Goal: Information Seeking & Learning: Learn about a topic

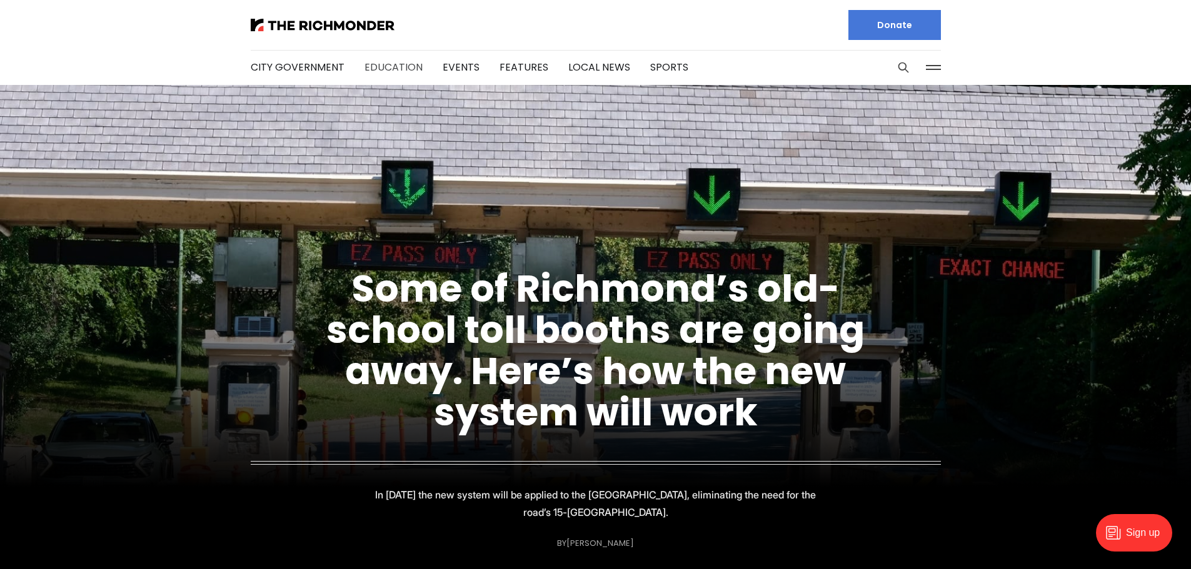
click at [400, 61] on link "Education" at bounding box center [393, 67] width 58 height 14
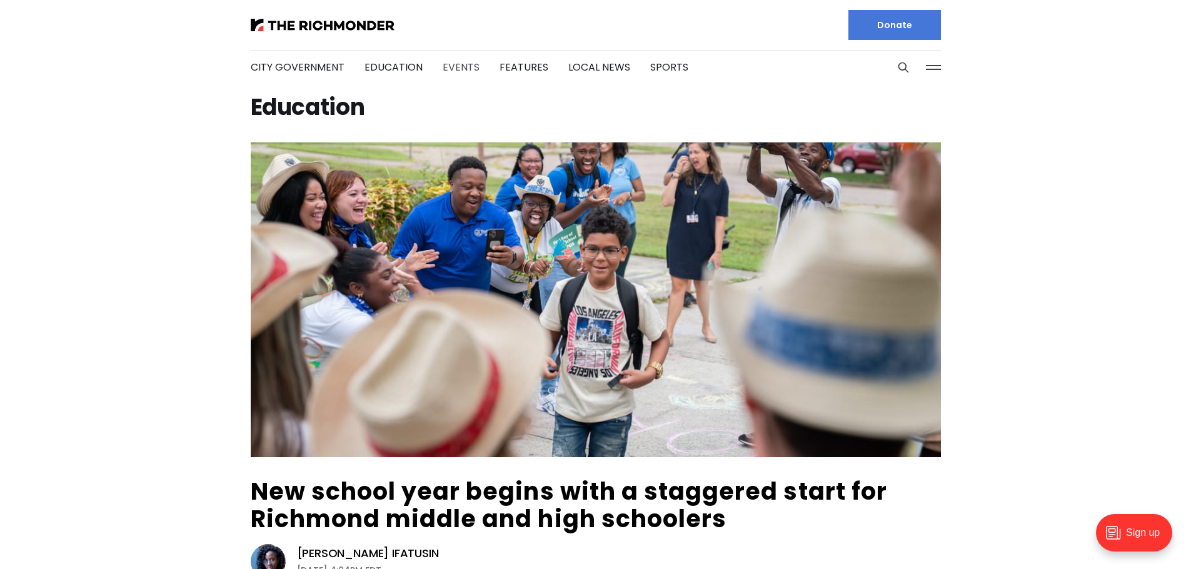
click at [454, 62] on link "Events" at bounding box center [460, 67] width 37 height 14
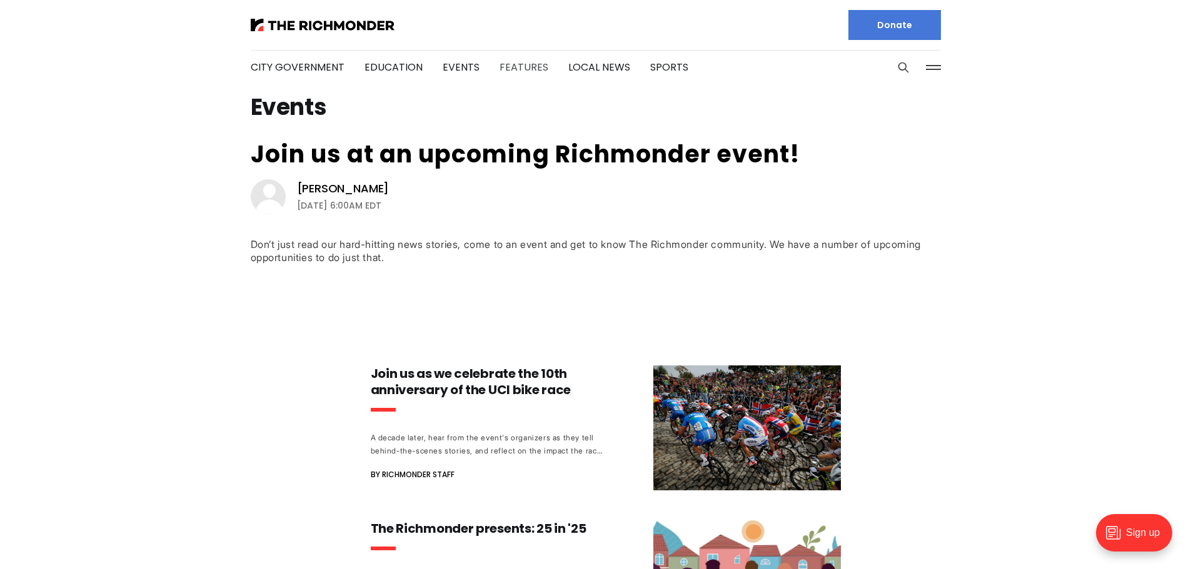
click at [507, 69] on link "Features" at bounding box center [523, 67] width 49 height 14
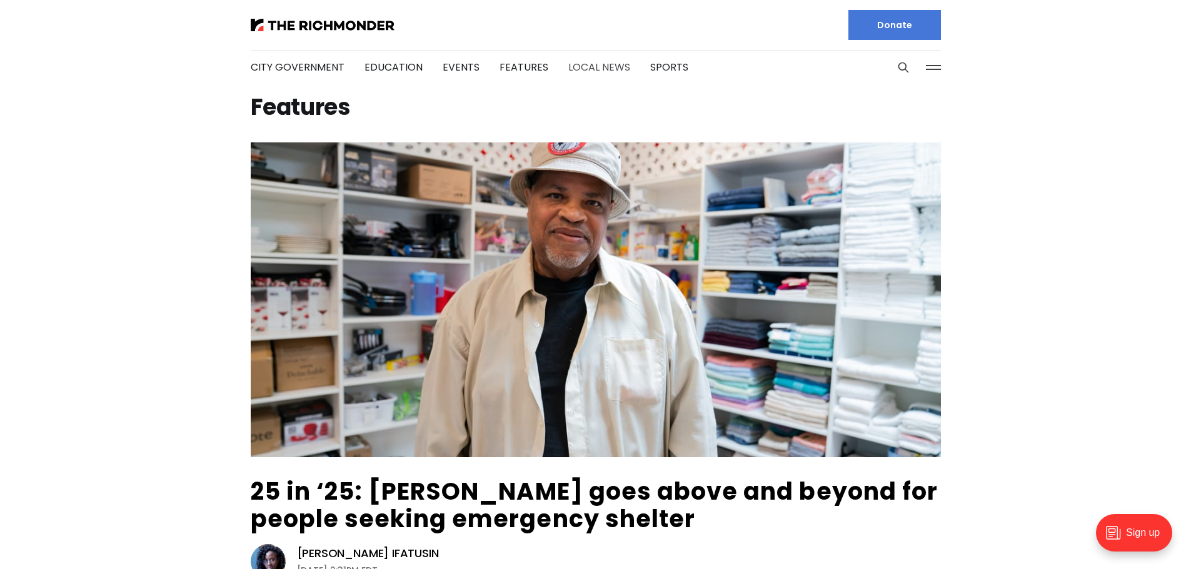
click at [576, 64] on link "Local News" at bounding box center [599, 67] width 62 height 14
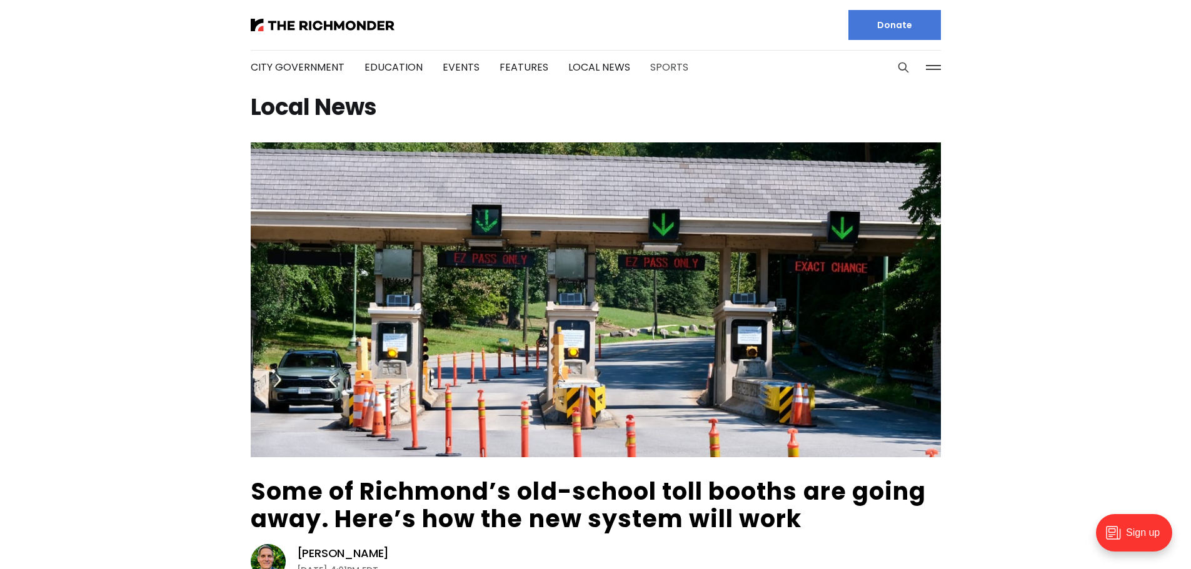
click at [652, 64] on link "Sports" at bounding box center [669, 67] width 38 height 14
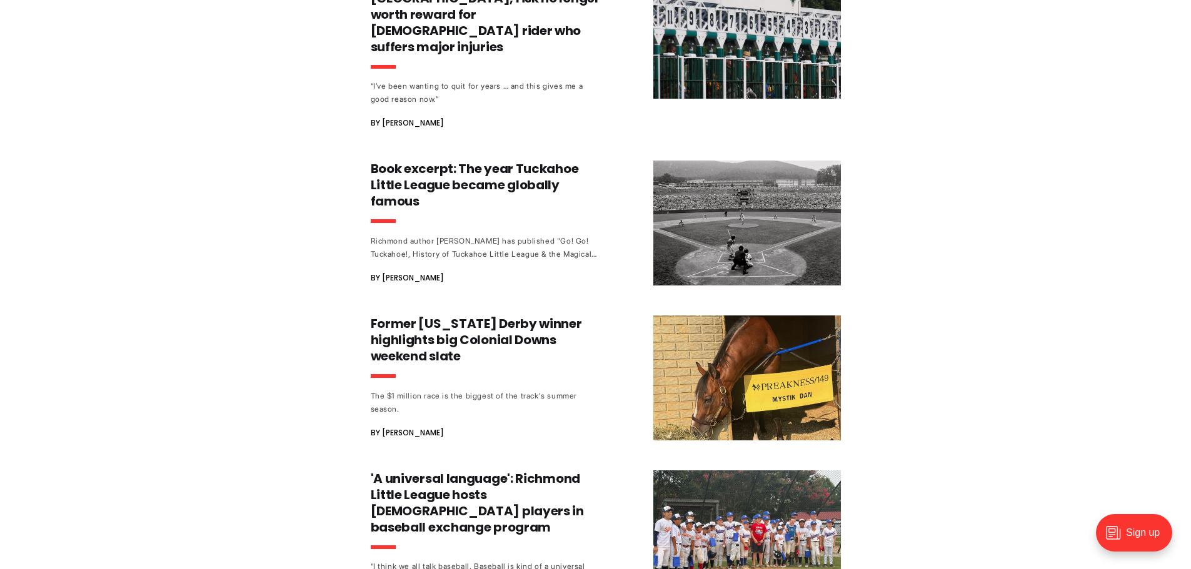
scroll to position [750, 0]
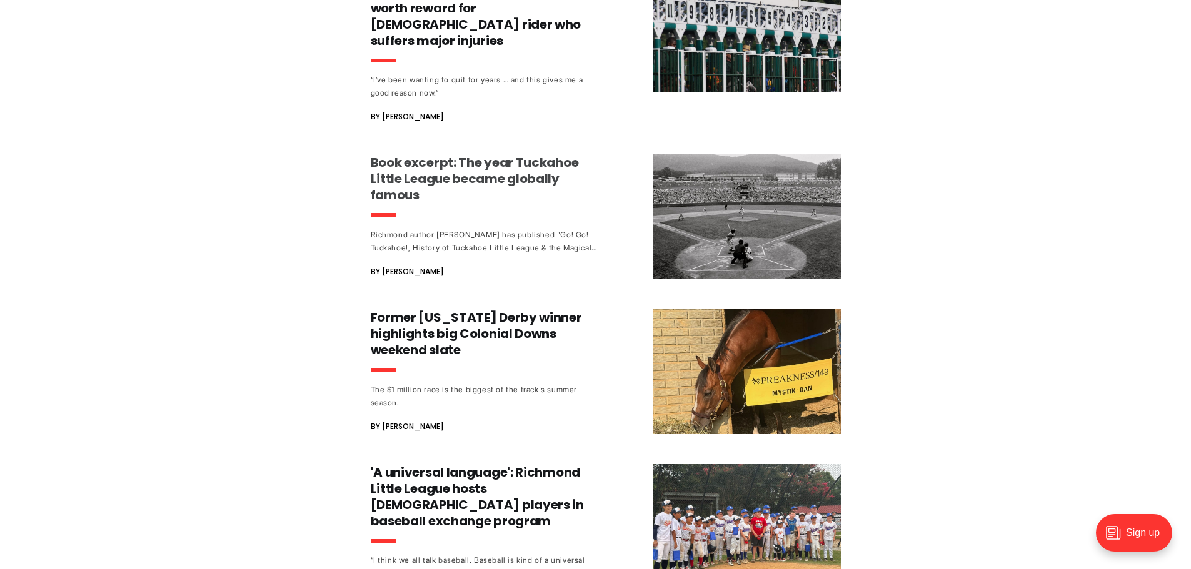
click at [399, 164] on h3 "Book excerpt: The year Tuckahoe Little League became globally famous" at bounding box center [487, 178] width 232 height 49
click at [406, 154] on h3 "Book excerpt: The year Tuckahoe Little League became globally famous" at bounding box center [487, 178] width 232 height 49
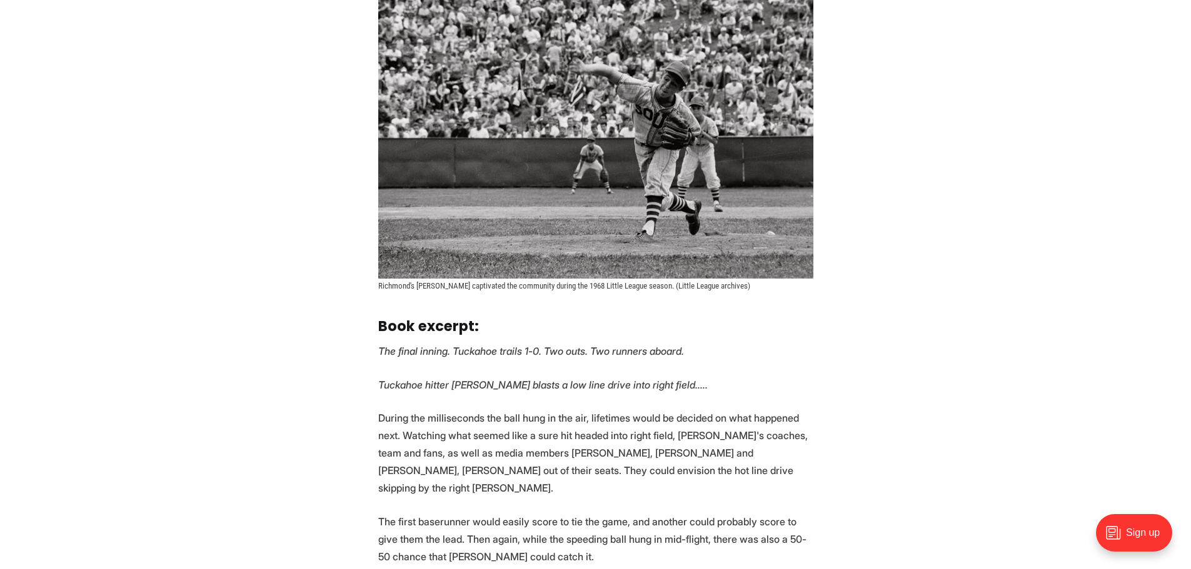
scroll to position [937, 0]
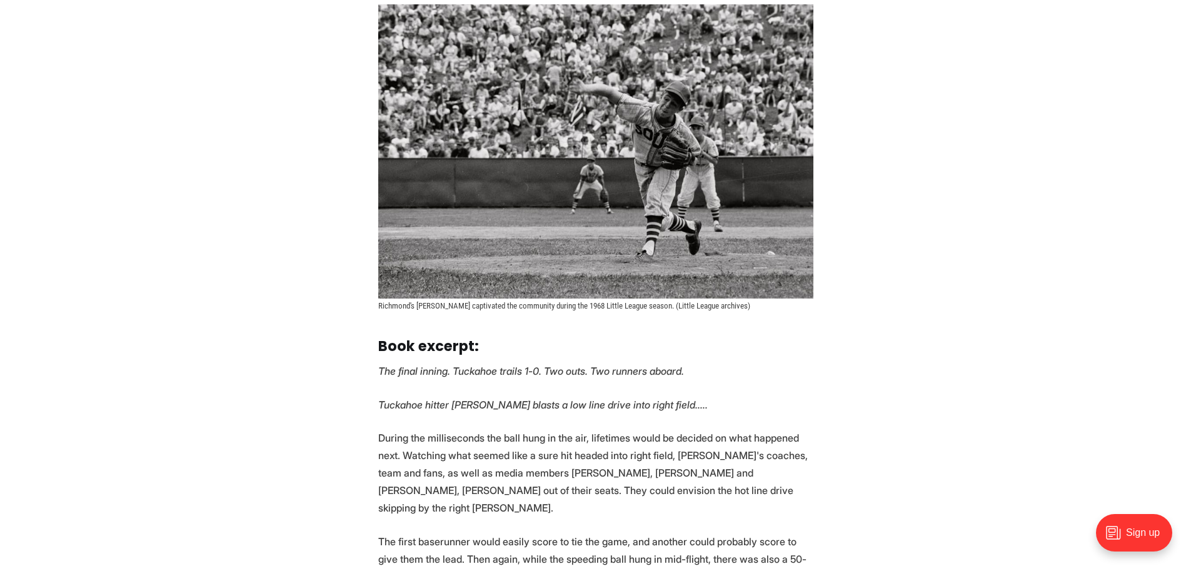
click at [585, 218] on img at bounding box center [595, 151] width 435 height 294
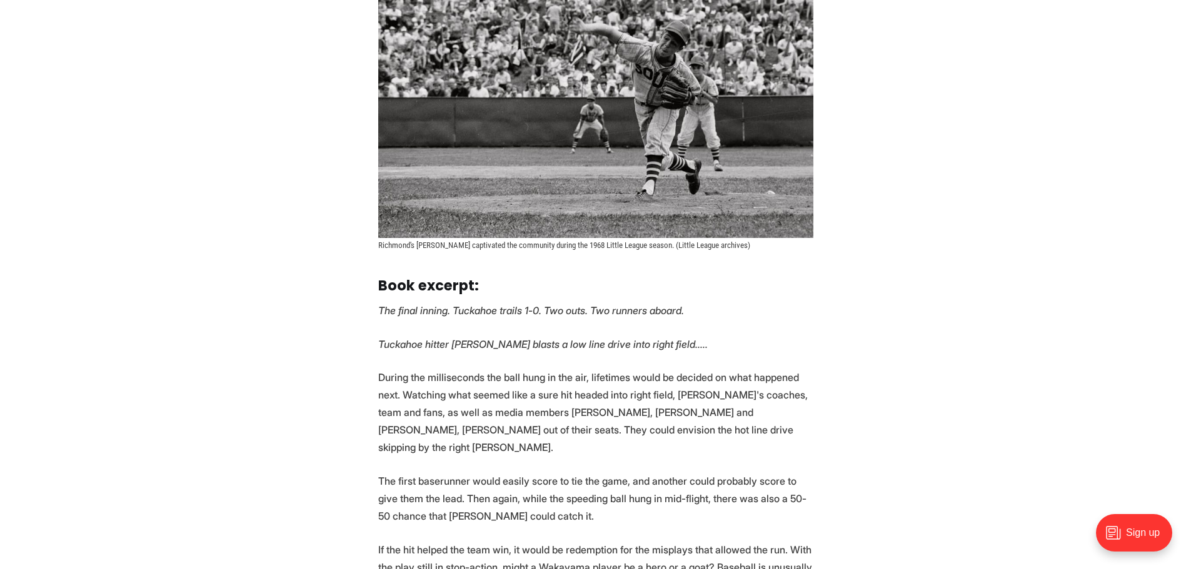
scroll to position [1000, 0]
